Goal: Transaction & Acquisition: Book appointment/travel/reservation

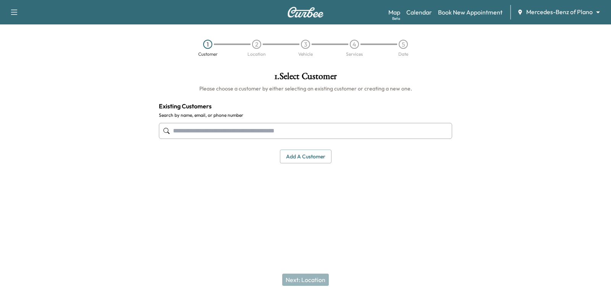
click at [538, 10] on body "Support Log Out Map Beta Calendar Book New Appointment Mercedes-Benz of Plano *…" at bounding box center [305, 147] width 611 height 295
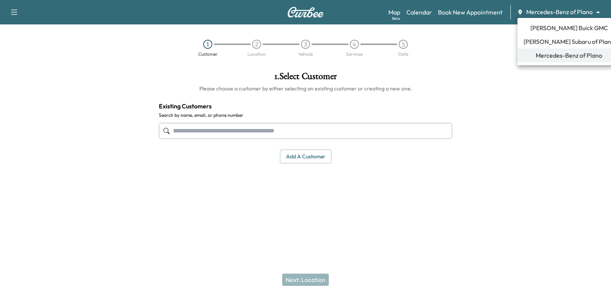
drag, startPoint x: 550, startPoint y: 35, endPoint x: 548, endPoint y: 30, distance: 5.6
click at [548, 30] on ul "[PERSON_NAME] Buick GMC [PERSON_NAME] Subaru of Plano Mercedes-Benz of Plano" at bounding box center [568, 41] width 103 height 47
click at [548, 30] on span "[PERSON_NAME] Buick GMC" at bounding box center [568, 27] width 77 height 9
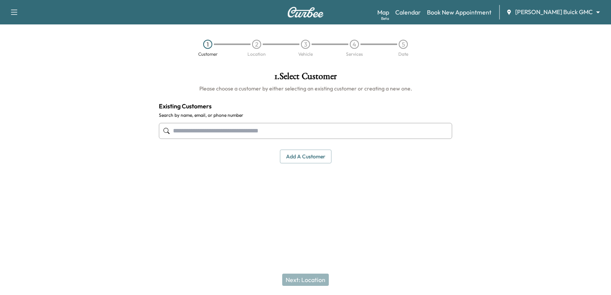
click at [411, 139] on div at bounding box center [305, 130] width 293 height 25
click at [401, 134] on input "text" at bounding box center [305, 131] width 293 height 16
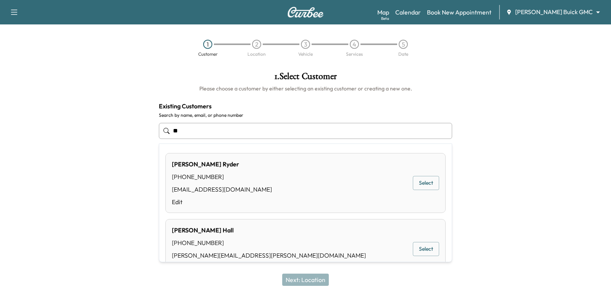
type input "*"
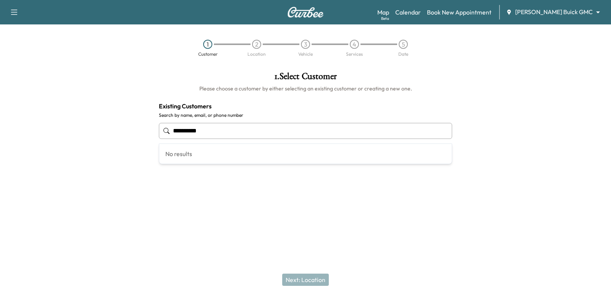
type input "**********"
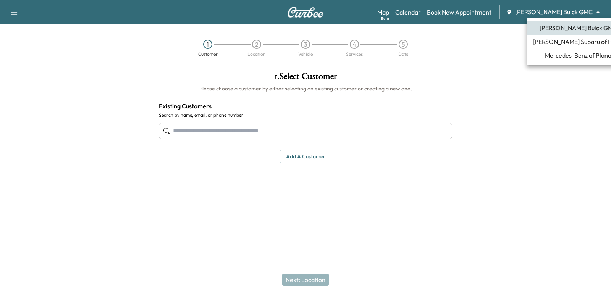
click at [548, 15] on body "Support Log Out Map Beta Calendar Book New Appointment [PERSON_NAME] Buick GMC …" at bounding box center [305, 147] width 611 height 295
click at [558, 40] on span "[PERSON_NAME] Subaru of Plano" at bounding box center [577, 41] width 91 height 9
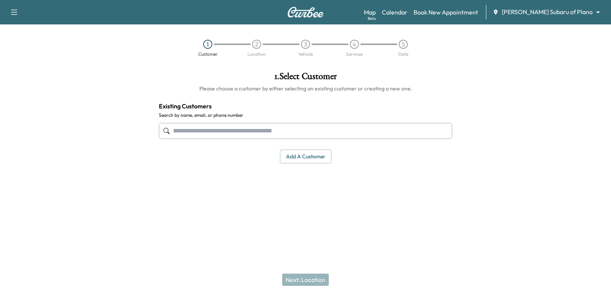
click at [289, 129] on input "text" at bounding box center [305, 131] width 293 height 16
paste input "**********"
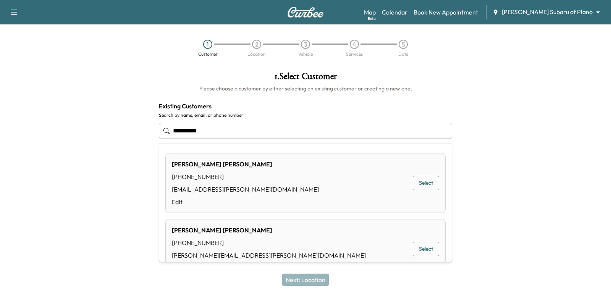
click at [421, 250] on button "Select" at bounding box center [426, 249] width 26 height 14
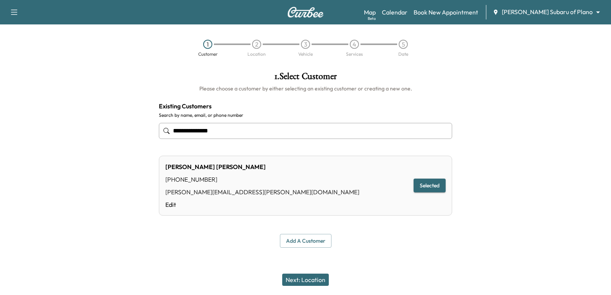
type input "**********"
click at [310, 287] on div "Next: Location" at bounding box center [305, 279] width 611 height 31
click at [318, 281] on button "Next: Location" at bounding box center [305, 280] width 47 height 12
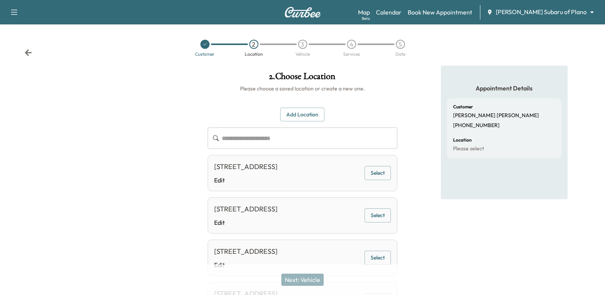
click at [373, 171] on button "Select" at bounding box center [377, 173] width 26 height 14
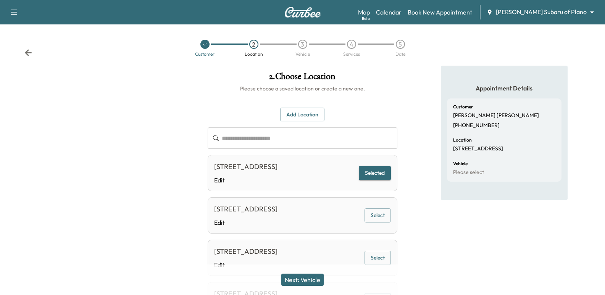
click at [418, 19] on div "Map Beta Calendar Book New Appointment [PERSON_NAME] Subaru of Plano ******** ​" at bounding box center [478, 12] width 241 height 15
click at [417, 18] on div "Map Beta Calendar Book New Appointment [PERSON_NAME] Subaru of Plano ******** ​" at bounding box center [478, 12] width 241 height 15
click at [401, 13] on link "Calendar" at bounding box center [389, 12] width 26 height 9
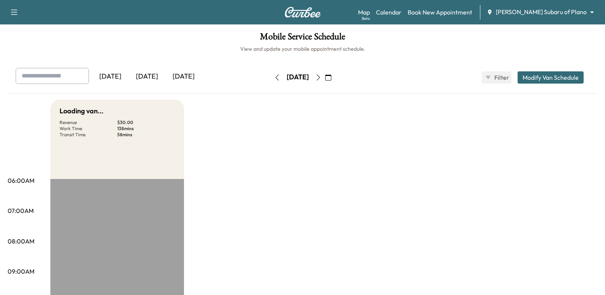
click at [335, 78] on button "button" at bounding box center [328, 77] width 13 height 12
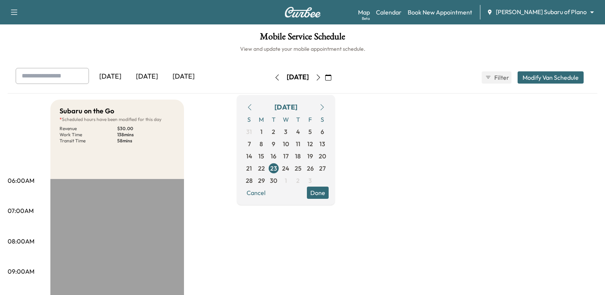
click at [321, 75] on icon "button" at bounding box center [318, 77] width 6 height 6
click at [451, 16] on link "Book New Appointment" at bounding box center [440, 12] width 64 height 9
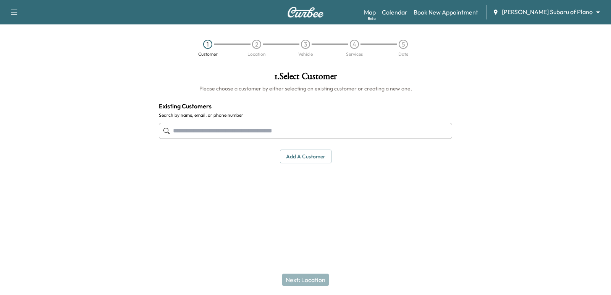
click at [566, 15] on body "Support Log Out Map Beta Calendar Book New Appointment [PERSON_NAME] Subaru of …" at bounding box center [305, 147] width 611 height 295
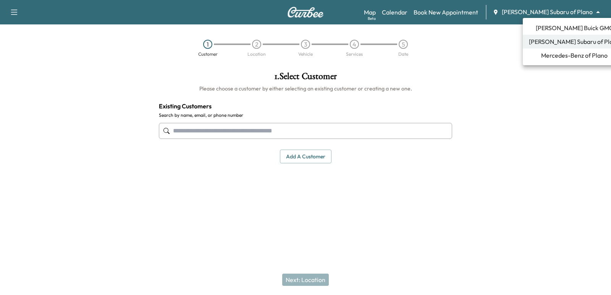
click at [553, 32] on span "[PERSON_NAME] Buick GMC" at bounding box center [573, 27] width 77 height 9
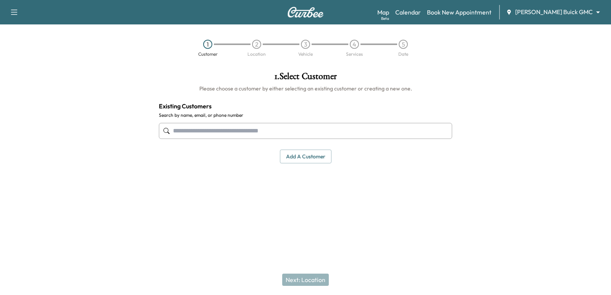
click at [238, 138] on input "text" at bounding box center [305, 131] width 293 height 16
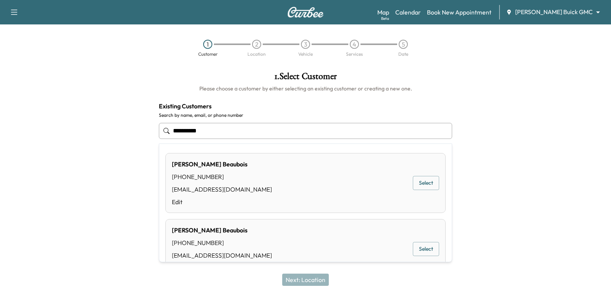
click at [432, 184] on button "Select" at bounding box center [426, 183] width 26 height 14
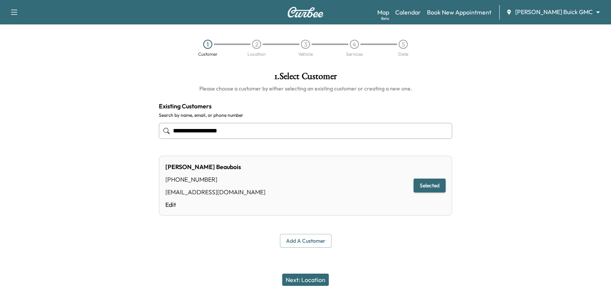
type input "**********"
click at [298, 275] on button "Next: Location" at bounding box center [305, 280] width 47 height 12
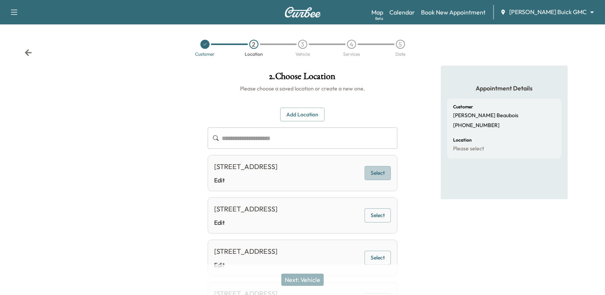
drag, startPoint x: 379, startPoint y: 174, endPoint x: 381, endPoint y: 181, distance: 7.2
click at [381, 180] on button "Select" at bounding box center [377, 173] width 26 height 14
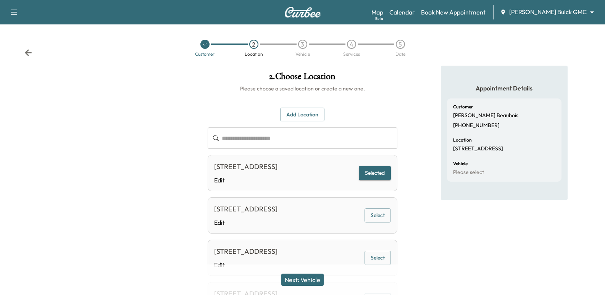
click at [315, 277] on button "Next: Vehicle" at bounding box center [302, 280] width 42 height 12
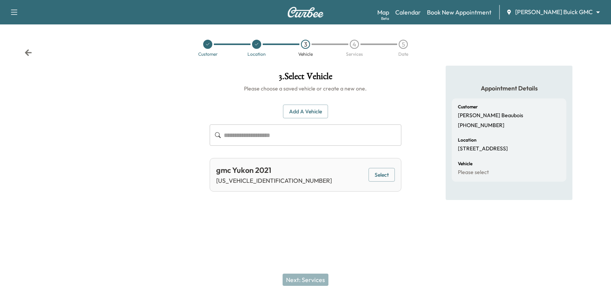
click at [376, 179] on button "Select" at bounding box center [381, 175] width 26 height 14
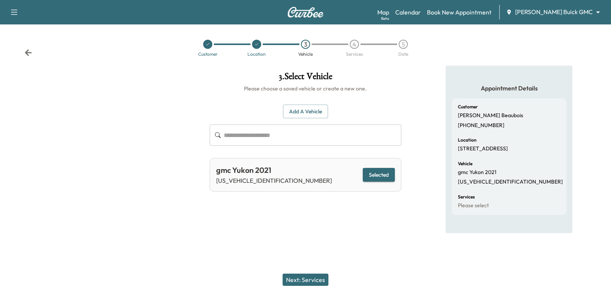
click at [316, 282] on button "Next: Services" at bounding box center [305, 280] width 46 height 12
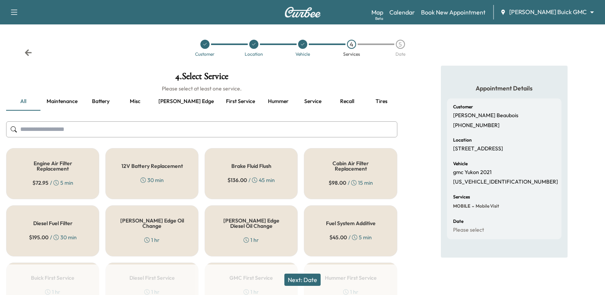
click at [169, 104] on button "[PERSON_NAME] edge" at bounding box center [186, 101] width 68 height 18
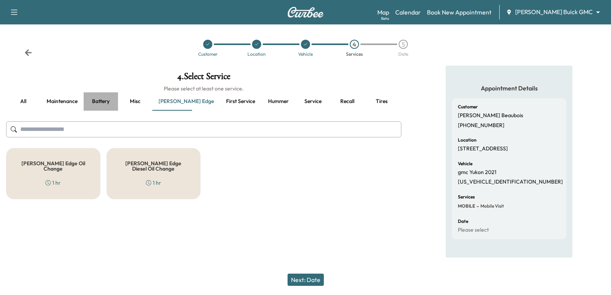
click at [110, 106] on button "Battery" at bounding box center [101, 101] width 34 height 18
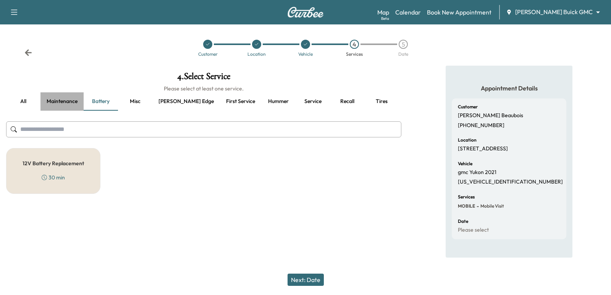
drag, startPoint x: 79, startPoint y: 105, endPoint x: 73, endPoint y: 105, distance: 6.2
click at [78, 105] on button "Maintenance" at bounding box center [61, 101] width 43 height 18
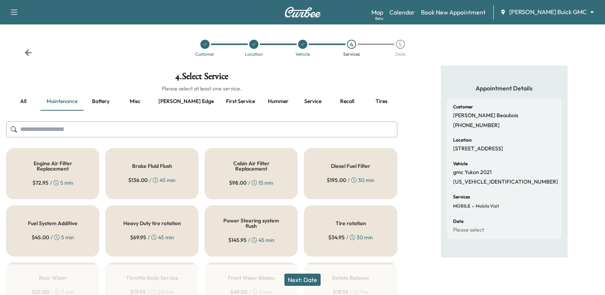
click at [32, 112] on div "4 . Select Service Please select at least one service. all Maintenance Battery …" at bounding box center [201, 190] width 403 height 249
click at [27, 103] on button "all" at bounding box center [23, 101] width 34 height 18
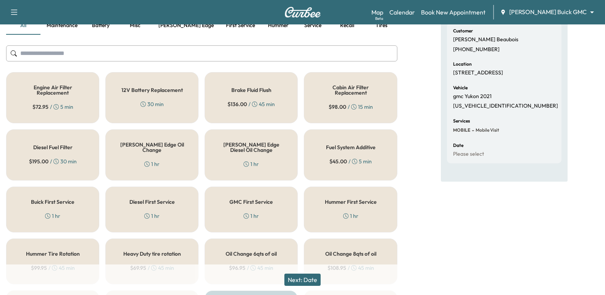
scroll to position [229, 0]
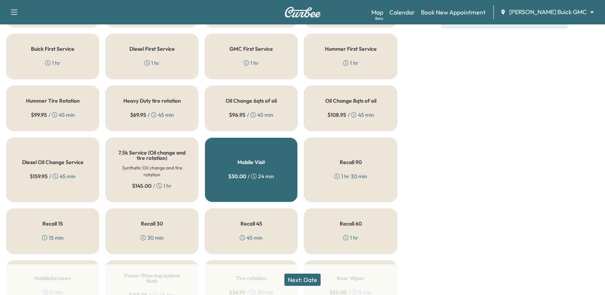
click at [379, 98] on div "Oil Change 8qts of oil $ 108.95 / 45 min" at bounding box center [350, 108] width 93 height 46
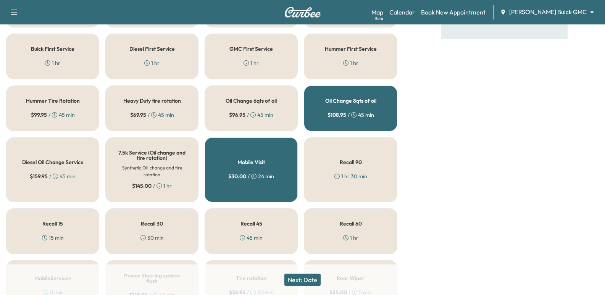
click at [308, 277] on button "Next: Date" at bounding box center [302, 280] width 36 height 12
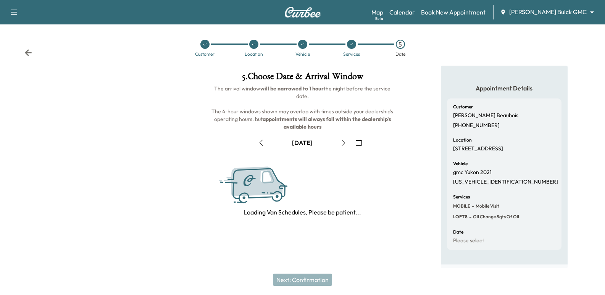
scroll to position [0, 0]
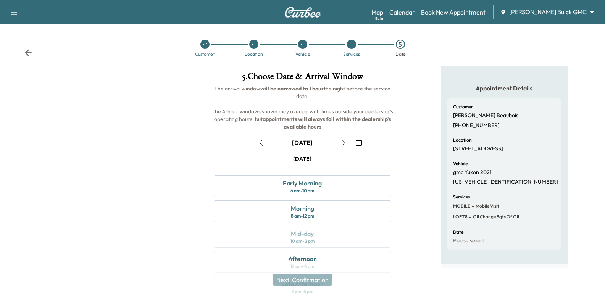
click at [345, 143] on icon "button" at bounding box center [343, 143] width 6 height 6
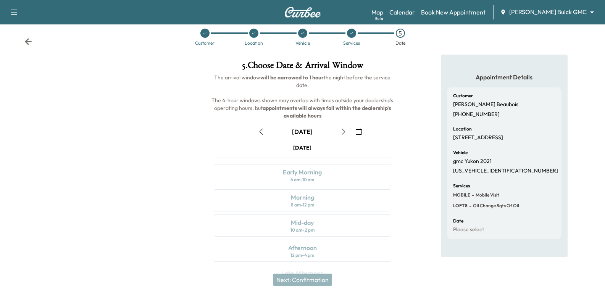
scroll to position [11, 0]
click at [337, 132] on div "[DATE]" at bounding box center [302, 132] width 95 height 12
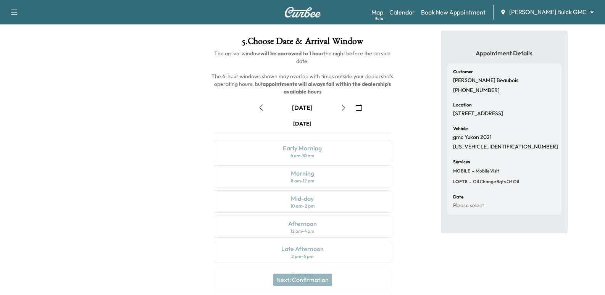
scroll to position [49, 0]
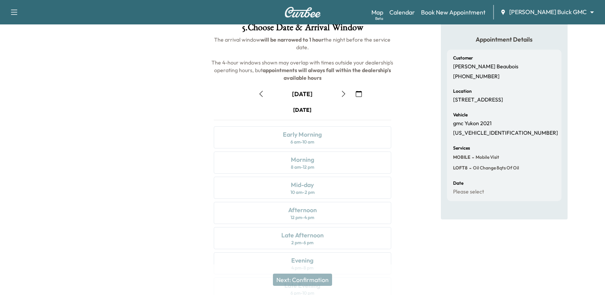
click at [342, 132] on div "[DATE] Early Morning 6 am - 10 am Morning 8 am - 12 pm Mid-day 10 am - 2 pm Aft…" at bounding box center [302, 204] width 189 height 197
click at [339, 95] on button "button" at bounding box center [343, 94] width 13 height 12
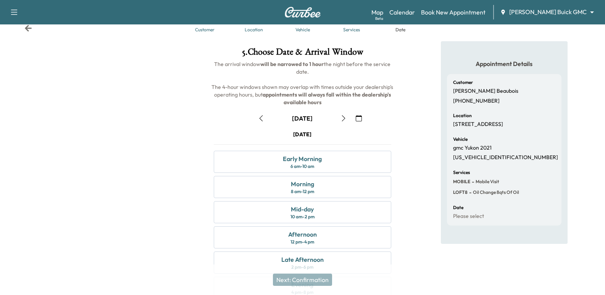
scroll to position [38, 0]
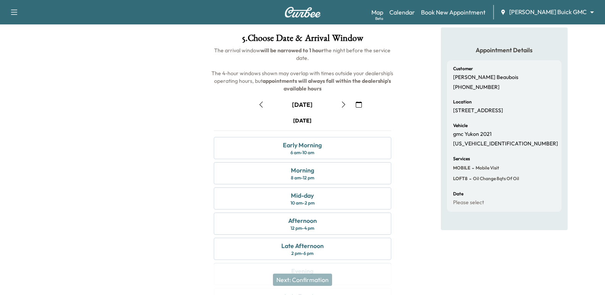
drag, startPoint x: 268, startPoint y: 102, endPoint x: 266, endPoint y: 116, distance: 14.2
click at [266, 116] on div "September [DATE] S M T W T F S 31 1 2 3 4 5 6 7 8 9 10 11 12 13 14 15 16 17 18 …" at bounding box center [302, 202] width 189 height 221
click at [261, 103] on icon "button" at bounding box center [261, 105] width 6 height 6
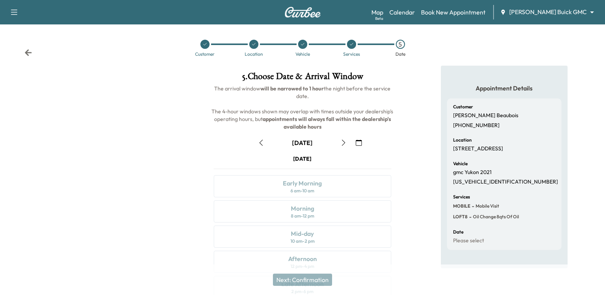
click at [259, 132] on div "September [DATE] S M T W T F S 31 1 2 3 4 5 6 7 8 9 10 11 12 13 14 15 16 17 18 …" at bounding box center [302, 241] width 189 height 221
click at [260, 137] on button "button" at bounding box center [261, 143] width 13 height 12
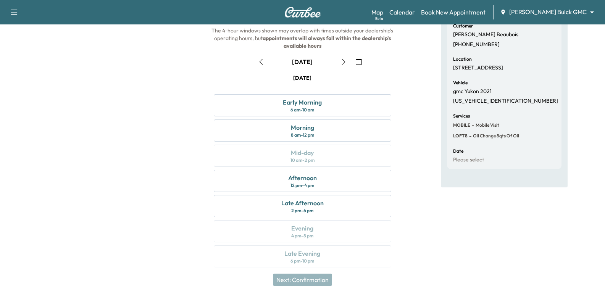
scroll to position [87, 0]
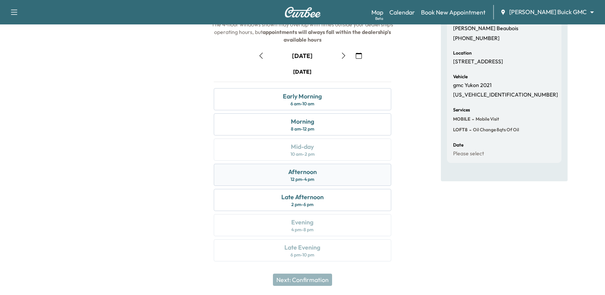
click at [357, 179] on div "Afternoon 12 pm - 4 pm" at bounding box center [302, 175] width 177 height 22
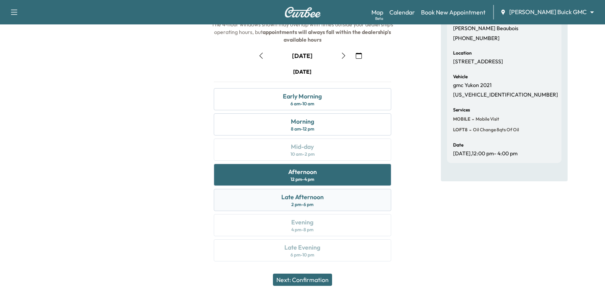
click at [348, 195] on div "Late Afternoon 2 pm - 6 pm" at bounding box center [302, 200] width 177 height 22
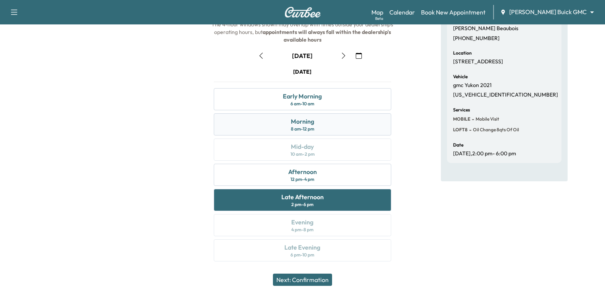
click at [326, 121] on div "Morning 8 am - 12 pm" at bounding box center [302, 124] width 177 height 22
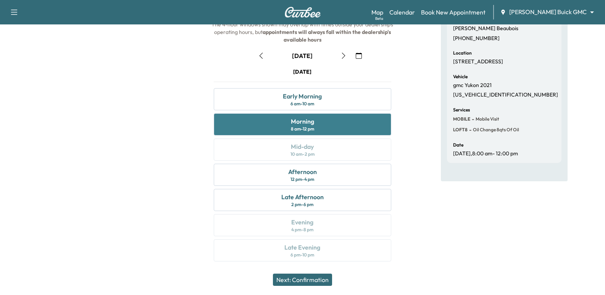
click at [286, 122] on div "Morning 8 am - 12 pm" at bounding box center [302, 124] width 177 height 22
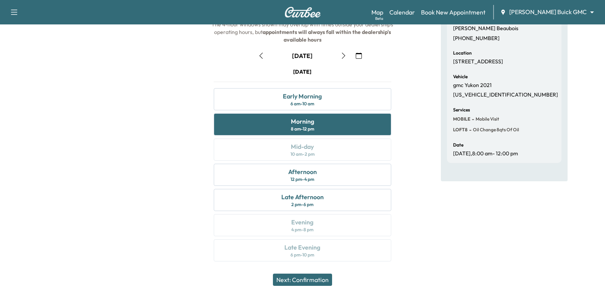
click at [319, 283] on button "Next: Confirmation" at bounding box center [302, 280] width 59 height 12
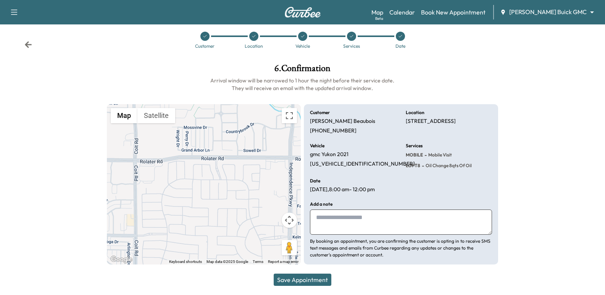
click at [432, 164] on span "Oil Change 8qts of oil" at bounding box center [448, 166] width 48 height 6
click at [427, 132] on div "Location [STREET_ADDRESS]" at bounding box center [449, 122] width 86 height 24
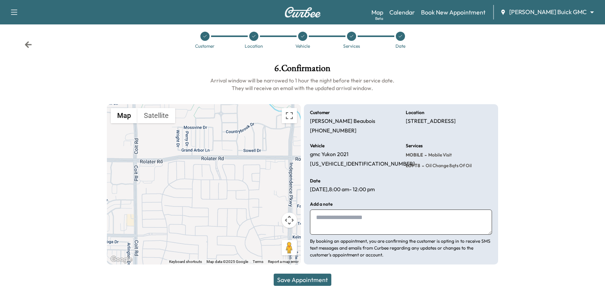
click at [427, 132] on div "Location [STREET_ADDRESS]" at bounding box center [449, 122] width 86 height 24
click at [429, 125] on p "[STREET_ADDRESS]" at bounding box center [431, 121] width 50 height 7
click at [392, 135] on div "Customer [PERSON_NAME] [PHONE_NUMBER] Location [STREET_ADDRESS] Vehicle gmc [GE…" at bounding box center [401, 184] width 194 height 161
click at [444, 191] on div "Customer [PERSON_NAME] [PHONE_NUMBER] Location [STREET_ADDRESS] Vehicle gmc [GE…" at bounding box center [401, 184] width 194 height 161
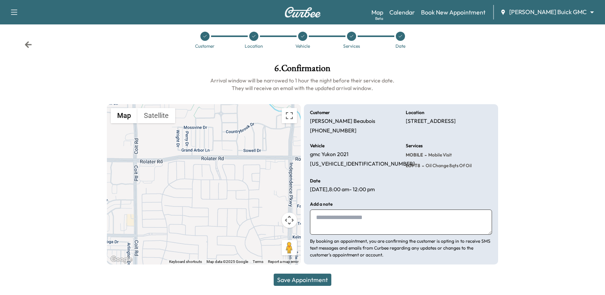
click at [444, 191] on div "Customer [PERSON_NAME] [PHONE_NUMBER] Location [STREET_ADDRESS] Vehicle gmc [GE…" at bounding box center [401, 184] width 194 height 161
click at [359, 163] on p "[US_VEHICLE_IDENTIFICATION_NUMBER]" at bounding box center [362, 164] width 105 height 7
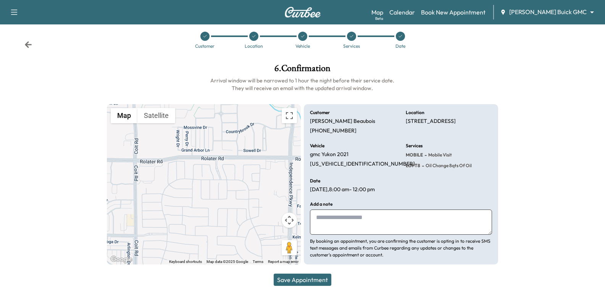
drag, startPoint x: 359, startPoint y: 163, endPoint x: 382, endPoint y: 131, distance: 39.5
click at [382, 131] on div "Customer [PERSON_NAME] [PHONE_NUMBER]" at bounding box center [353, 122] width 86 height 24
click at [368, 205] on div "Add a note By booking an appointment, you are confirming the customer is opting…" at bounding box center [401, 230] width 182 height 56
click at [421, 169] on span "-" at bounding box center [422, 166] width 4 height 8
click at [424, 182] on div "Customer [PERSON_NAME] [PHONE_NUMBER] Location [STREET_ADDRESS] Vehicle gmc [GE…" at bounding box center [401, 184] width 194 height 161
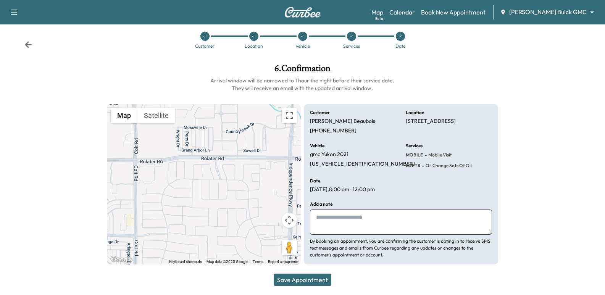
click at [424, 182] on div "Customer [PERSON_NAME] [PHONE_NUMBER] Location [STREET_ADDRESS] Vehicle gmc [GE…" at bounding box center [401, 184] width 194 height 161
click at [413, 205] on div "Add a note By booking an appointment, you are confirming the customer is opting…" at bounding box center [401, 230] width 182 height 56
click at [408, 211] on textarea at bounding box center [401, 222] width 182 height 25
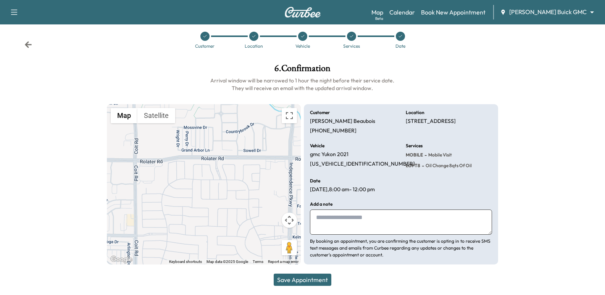
click at [382, 193] on div "Customer [PERSON_NAME] [PHONE_NUMBER] Location [STREET_ADDRESS] Vehicle gmc [GE…" at bounding box center [401, 184] width 194 height 161
click at [341, 121] on p "[PERSON_NAME]" at bounding box center [342, 121] width 65 height 7
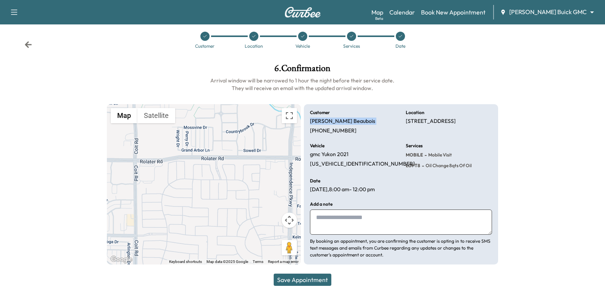
click at [341, 121] on p "[PERSON_NAME]" at bounding box center [342, 121] width 65 height 7
copy p "[PERSON_NAME]"
click at [289, 278] on button "Save Appointment" at bounding box center [303, 280] width 58 height 12
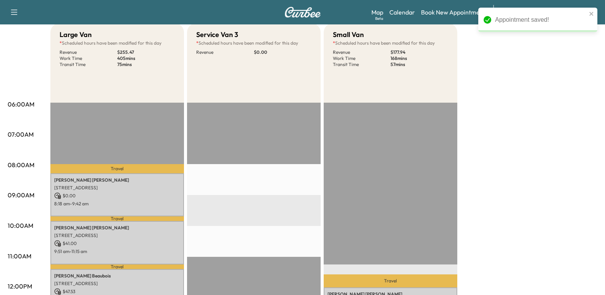
scroll to position [114, 0]
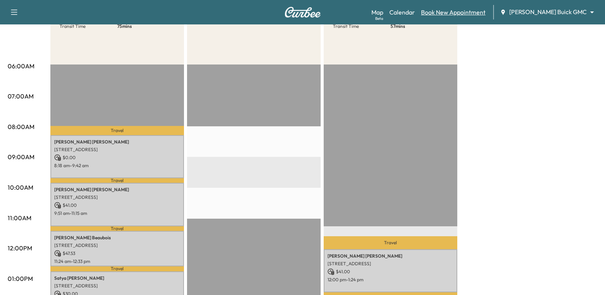
click at [454, 13] on link "Book New Appointment" at bounding box center [453, 12] width 64 height 9
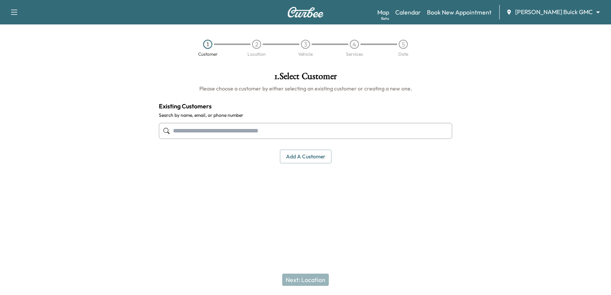
click at [299, 130] on input "text" at bounding box center [305, 131] width 293 height 16
paste input "**********"
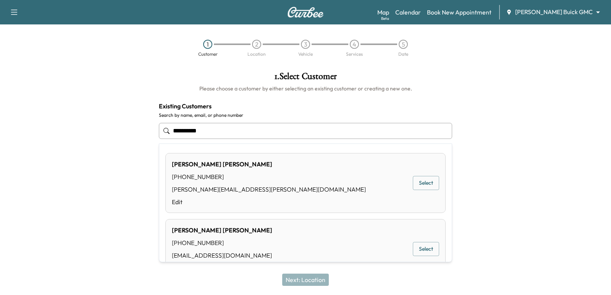
type input "**********"
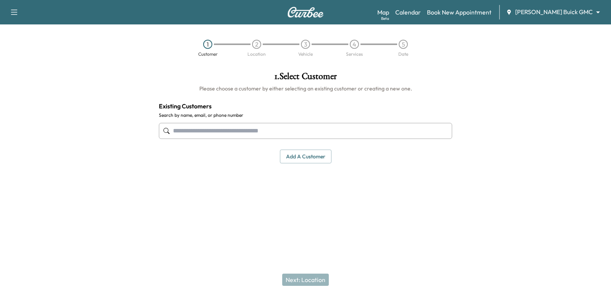
click at [300, 158] on button "Add a customer" at bounding box center [306, 157] width 52 height 14
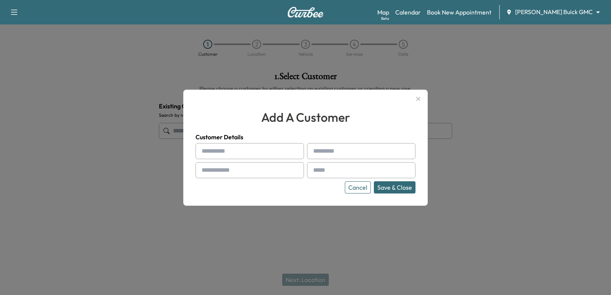
click at [239, 156] on input "text" at bounding box center [249, 151] width 108 height 16
type input "******"
type input "*"
type input "******"
paste input "**********"
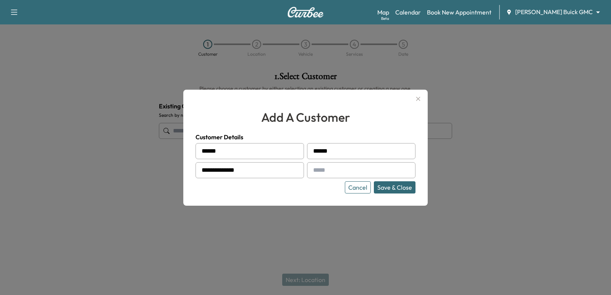
type input "**********"
type input "*"
paste input "**********"
type input "**********"
click at [401, 191] on button "Save & Close" at bounding box center [395, 187] width 42 height 12
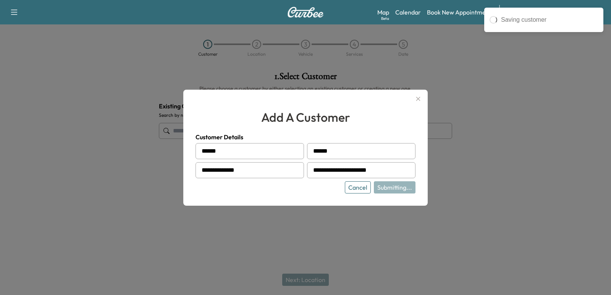
type input "**********"
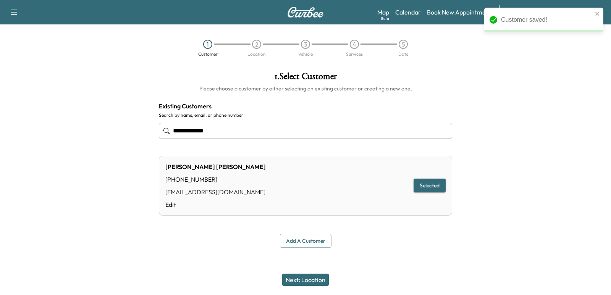
click at [323, 283] on button "Next: Location" at bounding box center [305, 280] width 47 height 12
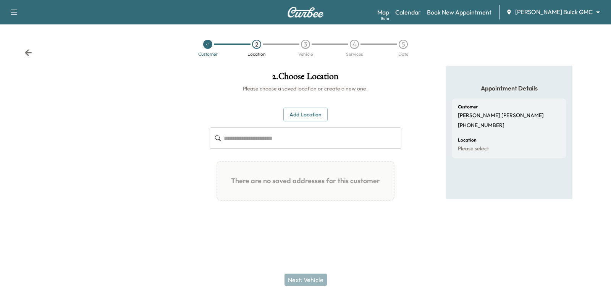
click at [302, 109] on button "Add Location" at bounding box center [305, 115] width 44 height 14
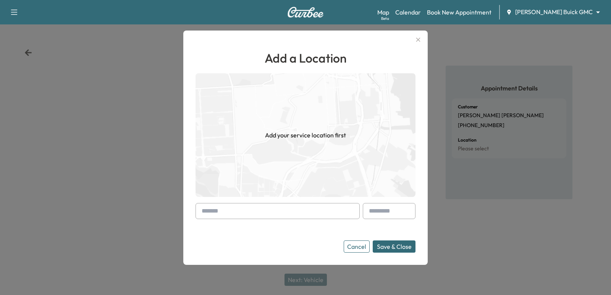
click at [287, 206] on input "text" at bounding box center [277, 211] width 164 height 16
paste input "**********"
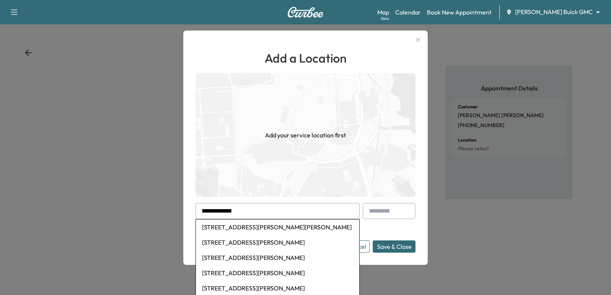
click at [296, 221] on li "[STREET_ADDRESS][PERSON_NAME][PERSON_NAME]" at bounding box center [277, 226] width 163 height 15
type input "**********"
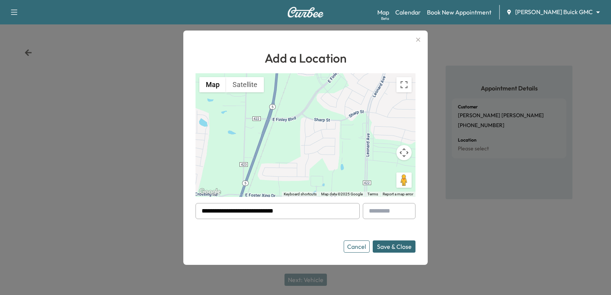
click at [393, 248] on button "Save & Close" at bounding box center [393, 246] width 43 height 12
click at [393, 248] on div "Cancel Checking..." at bounding box center [379, 246] width 72 height 12
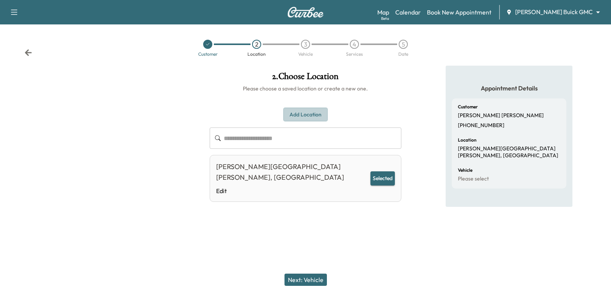
click at [326, 112] on button "Add Location" at bounding box center [305, 115] width 44 height 14
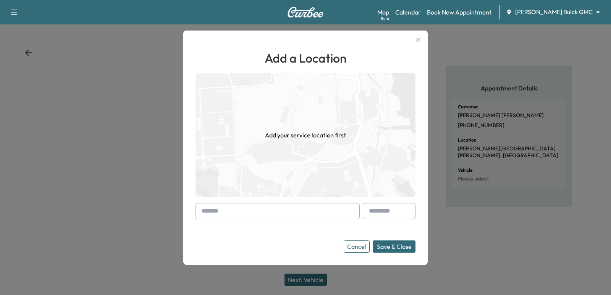
click at [296, 207] on input "text" at bounding box center [277, 211] width 164 height 16
click at [248, 209] on input "text" at bounding box center [277, 211] width 164 height 16
paste input "**********"
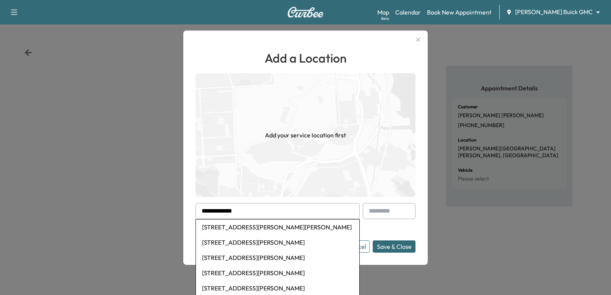
click at [268, 224] on li "[STREET_ADDRESS][PERSON_NAME][PERSON_NAME]" at bounding box center [277, 226] width 163 height 15
type input "**********"
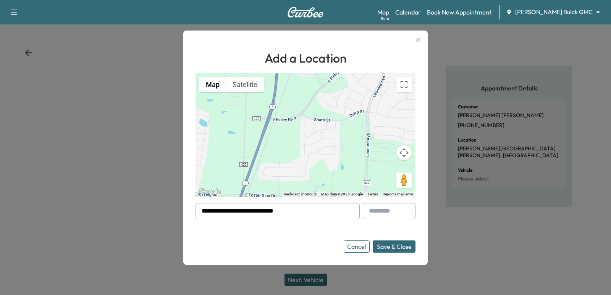
click at [393, 250] on button "Save & Close" at bounding box center [393, 246] width 43 height 12
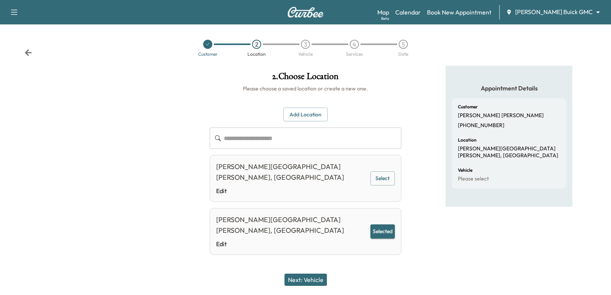
click at [320, 279] on button "Next: Vehicle" at bounding box center [305, 280] width 42 height 12
